Goal: Task Accomplishment & Management: Use online tool/utility

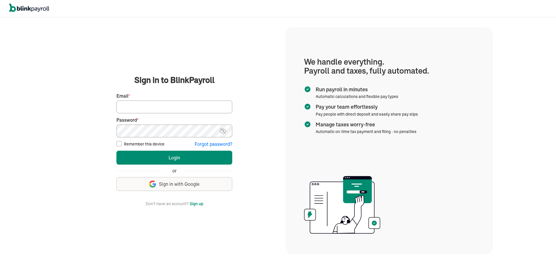
type input "[EMAIL_ADDRESS][DOMAIN_NAME]"
click at [163, 158] on button "Login" at bounding box center [174, 158] width 116 height 14
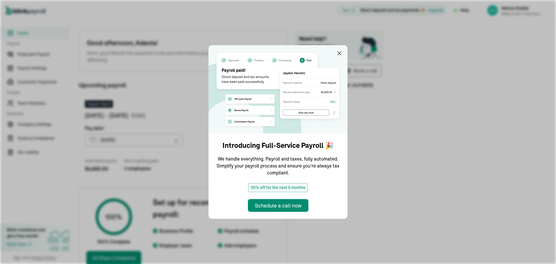
click at [421, 81] on div "Introducing Full-Service Payroll 🎉 We handle everything. Payroll and taxes, ful…" at bounding box center [278, 132] width 556 height 264
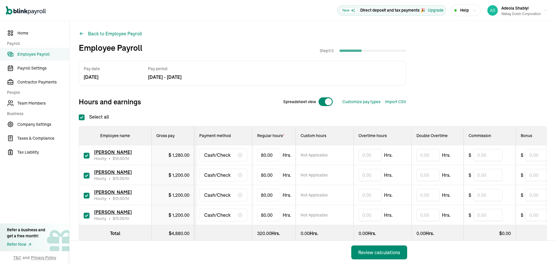
scroll to position [14, 0]
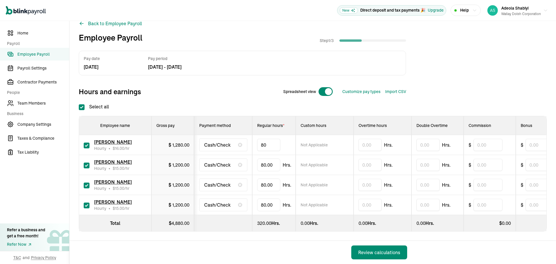
drag, startPoint x: 274, startPoint y: 139, endPoint x: 250, endPoint y: 138, distance: 24.3
drag, startPoint x: 269, startPoint y: 139, endPoint x: 251, endPoint y: 129, distance: 20.5
click at [256, 139] on td "80" at bounding box center [273, 145] width 43 height 20
type input "57.5"
drag, startPoint x: 277, startPoint y: 161, endPoint x: 256, endPoint y: 159, distance: 21.2
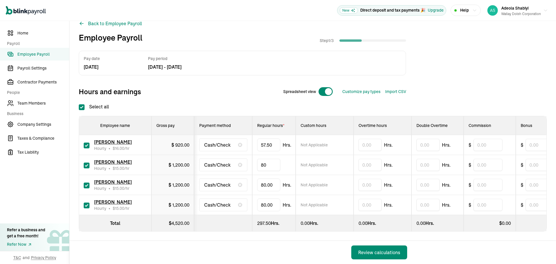
click at [256, 159] on td "80" at bounding box center [273, 165] width 43 height 20
type input "73.75"
click at [368, 160] on input "text" at bounding box center [369, 165] width 23 height 12
type input "3.75"
drag, startPoint x: 280, startPoint y: 181, endPoint x: 247, endPoint y: 178, distance: 33.1
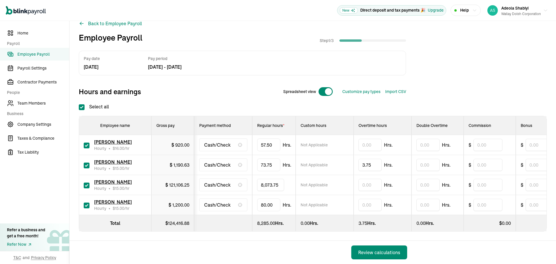
click at [247, 178] on tr "Alexandra Cruz Bravo Hourly • $ 15.00 /hr $ 121,106.25 Cash/Check 8,073.75 Not …" at bounding box center [404, 185] width 651 height 20
type input "73.75"
click at [372, 181] on input "text" at bounding box center [369, 185] width 23 height 12
type input "3.75"
drag, startPoint x: 274, startPoint y: 199, endPoint x: 246, endPoint y: 192, distance: 29.3
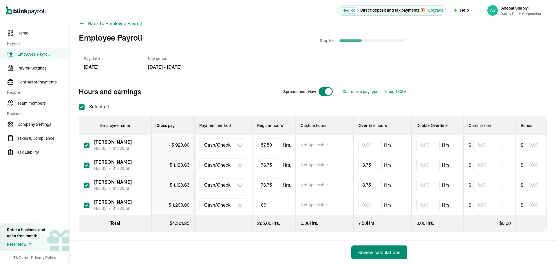
click at [248, 195] on tr "Tiffany Clausen Hourly • $ 15.00 /hr $ 1,200.00 Cash/Check 80 Not Applicable Hr…" at bounding box center [404, 205] width 651 height 20
type input "48"
click at [488, 69] on div "Pay date Sep 19, 25 Pay period Aug 30, 25 - Sep 12, 25 Hours and earnings Sprea…" at bounding box center [313, 75] width 468 height 48
click at [383, 252] on div "Review calculations" at bounding box center [379, 252] width 42 height 7
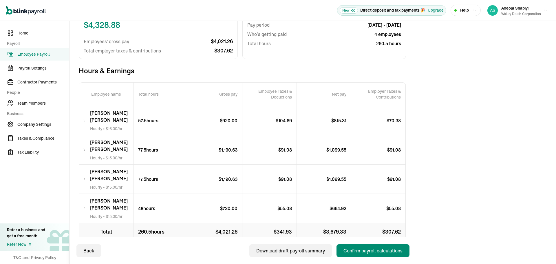
scroll to position [76, 0]
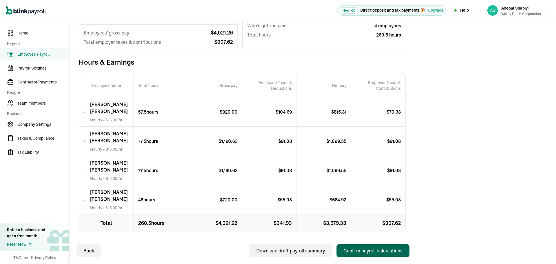
click at [377, 252] on div "Confirm payroll calculations" at bounding box center [372, 250] width 59 height 7
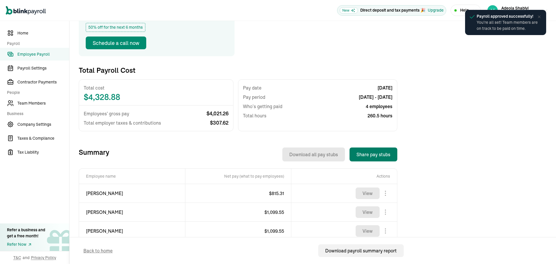
click at [371, 153] on button "Share pay stubs" at bounding box center [373, 154] width 48 height 14
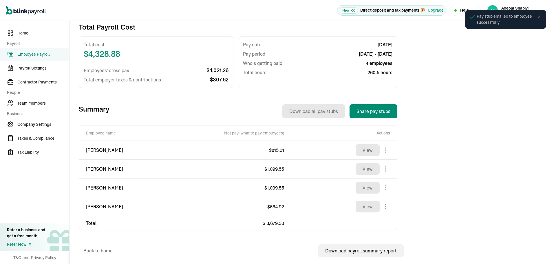
scroll to position [125, 0]
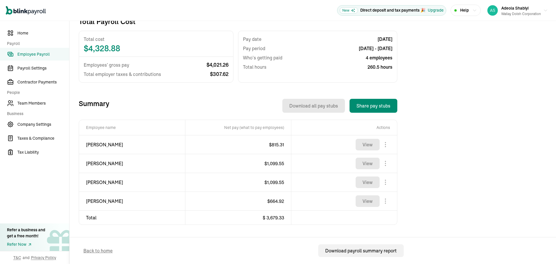
click at [26, 33] on span "Home" at bounding box center [43, 33] width 52 height 6
